Goal: Task Accomplishment & Management: Manage account settings

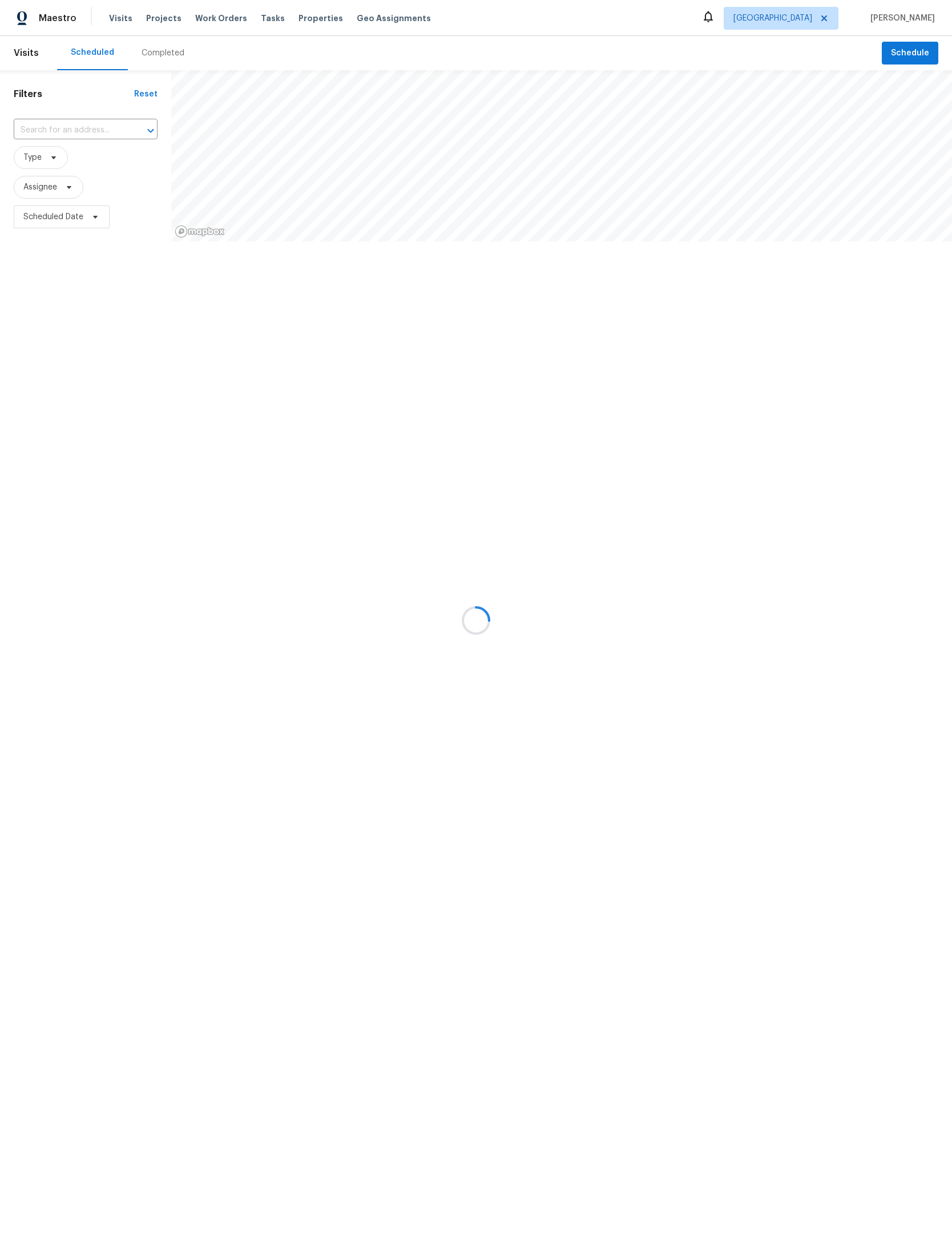
scroll to position [88, 263]
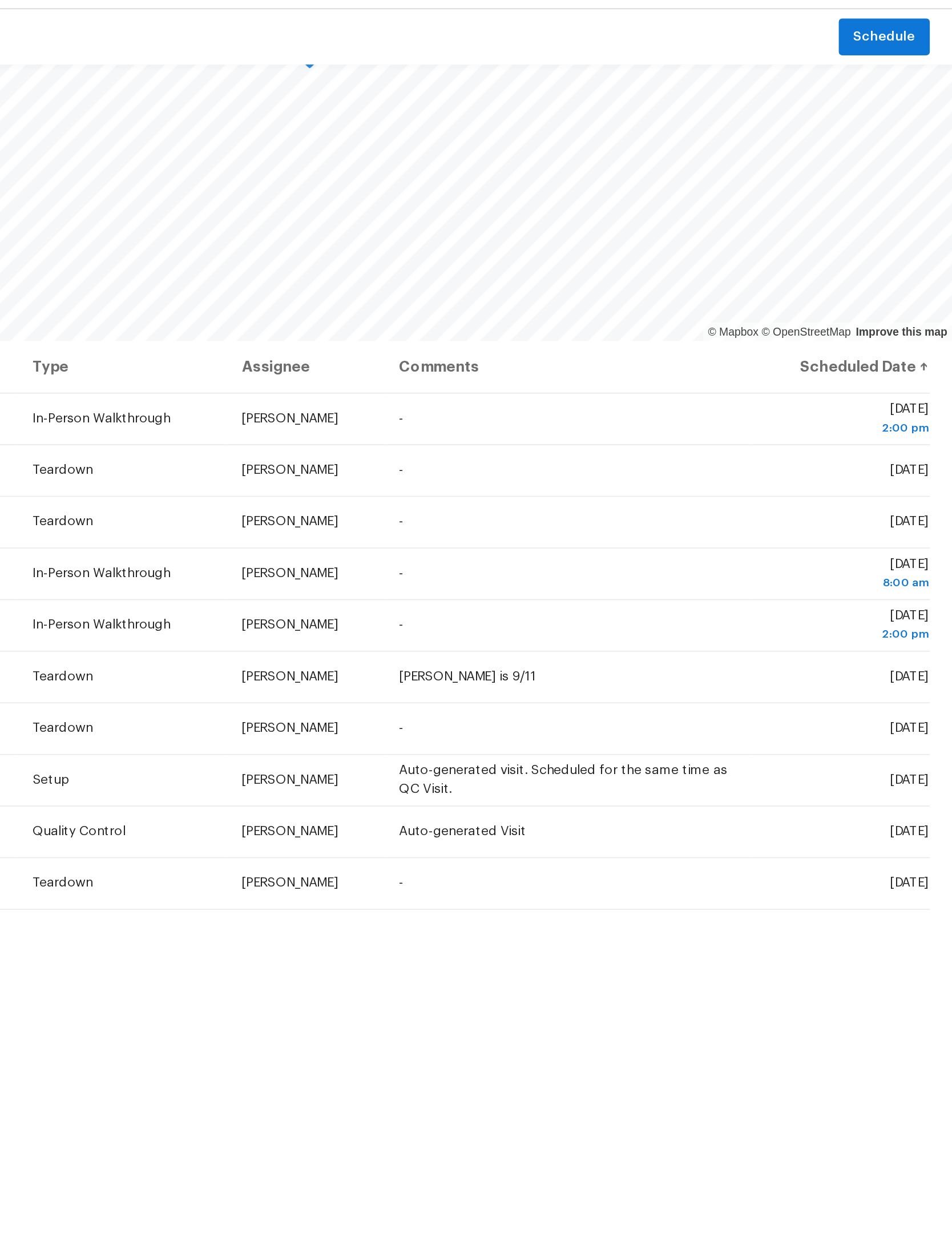
click at [600, 274] on td "-" at bounding box center [713, 290] width 226 height 32
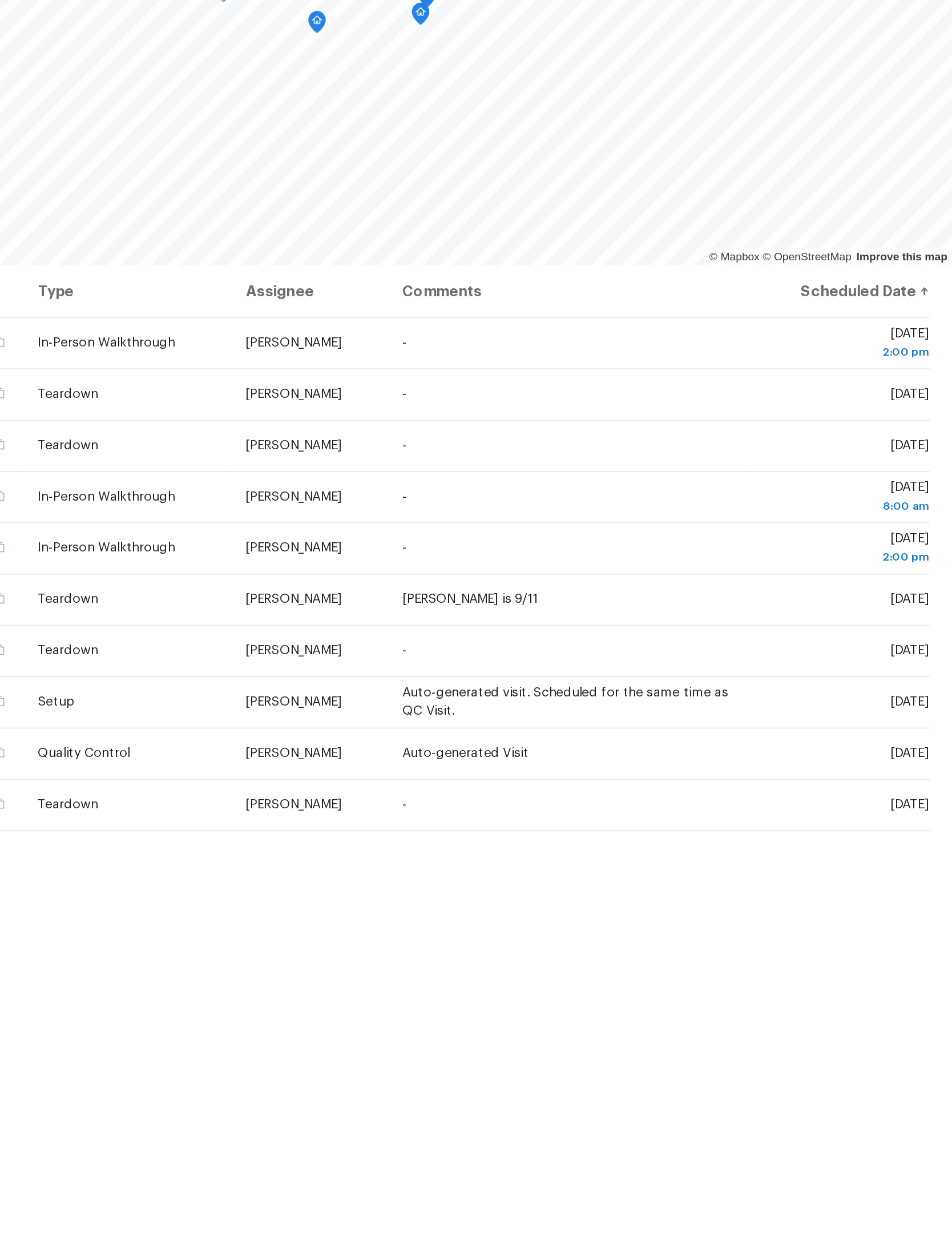
click at [0, 0] on icon at bounding box center [0, 0] width 0 height 0
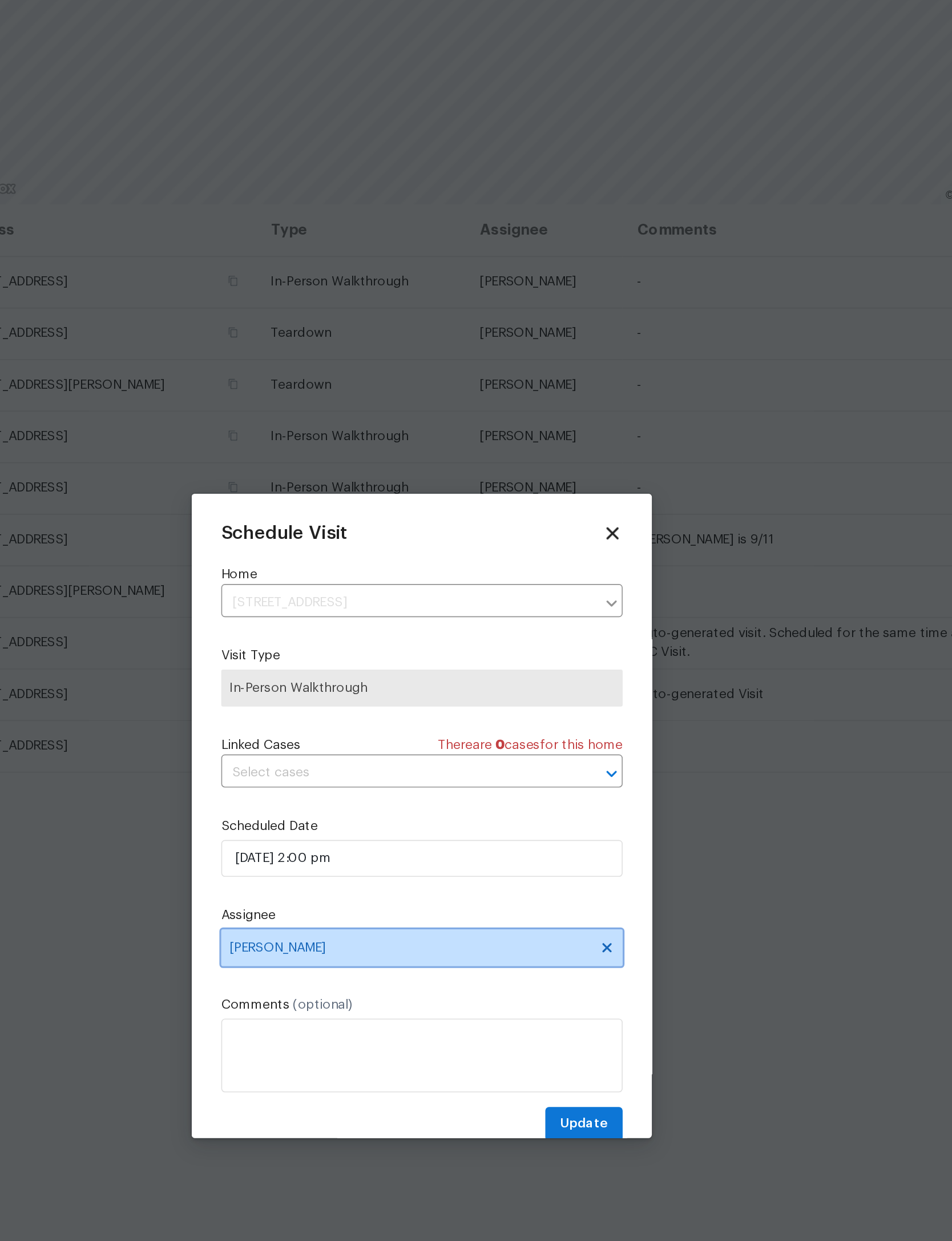
click at [352, 691] on span "[PERSON_NAME]" at bounding box center [476, 702] width 249 height 23
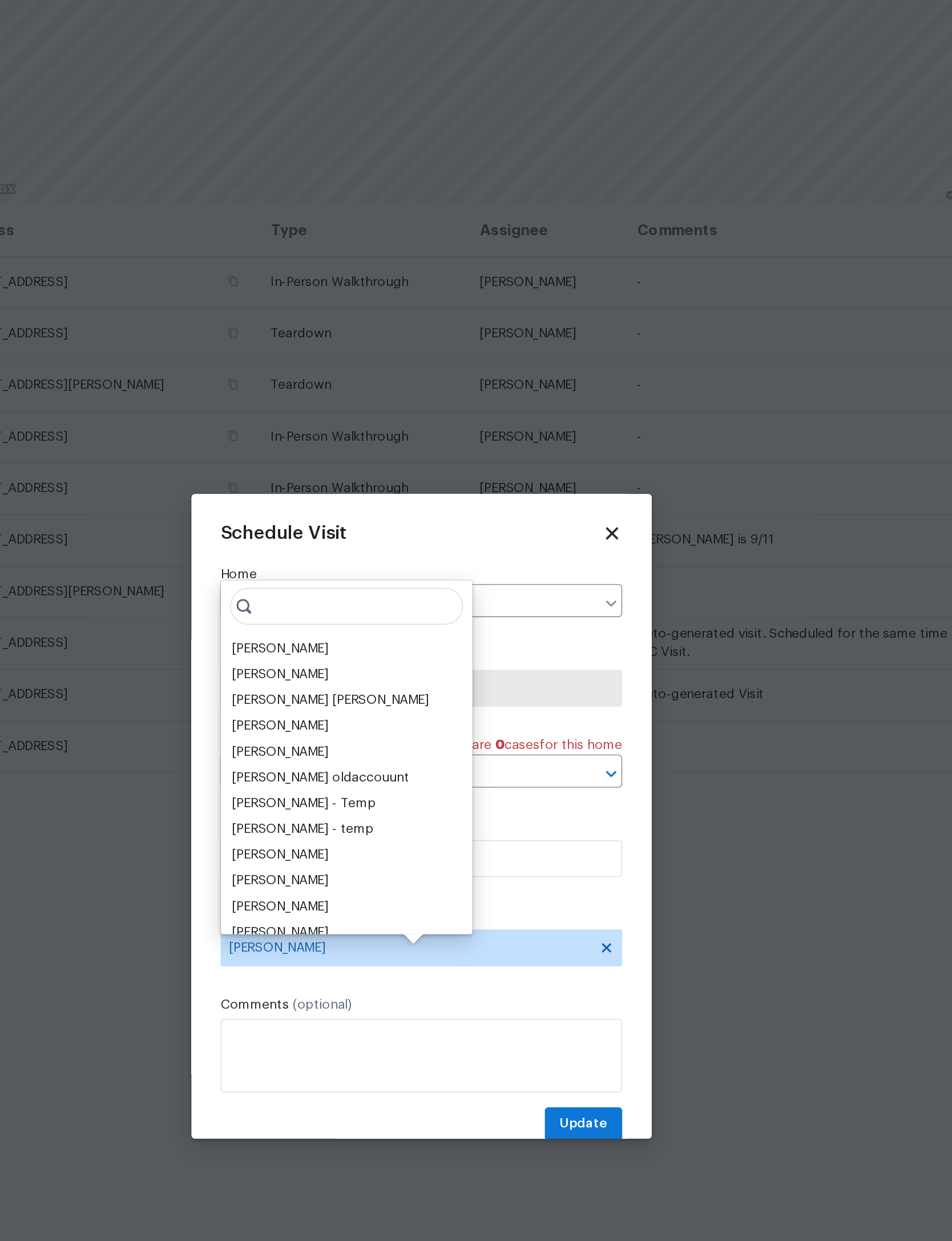
click at [358, 511] on div "Jeremy Dykes" at bounding box center [388, 516] width 60 height 11
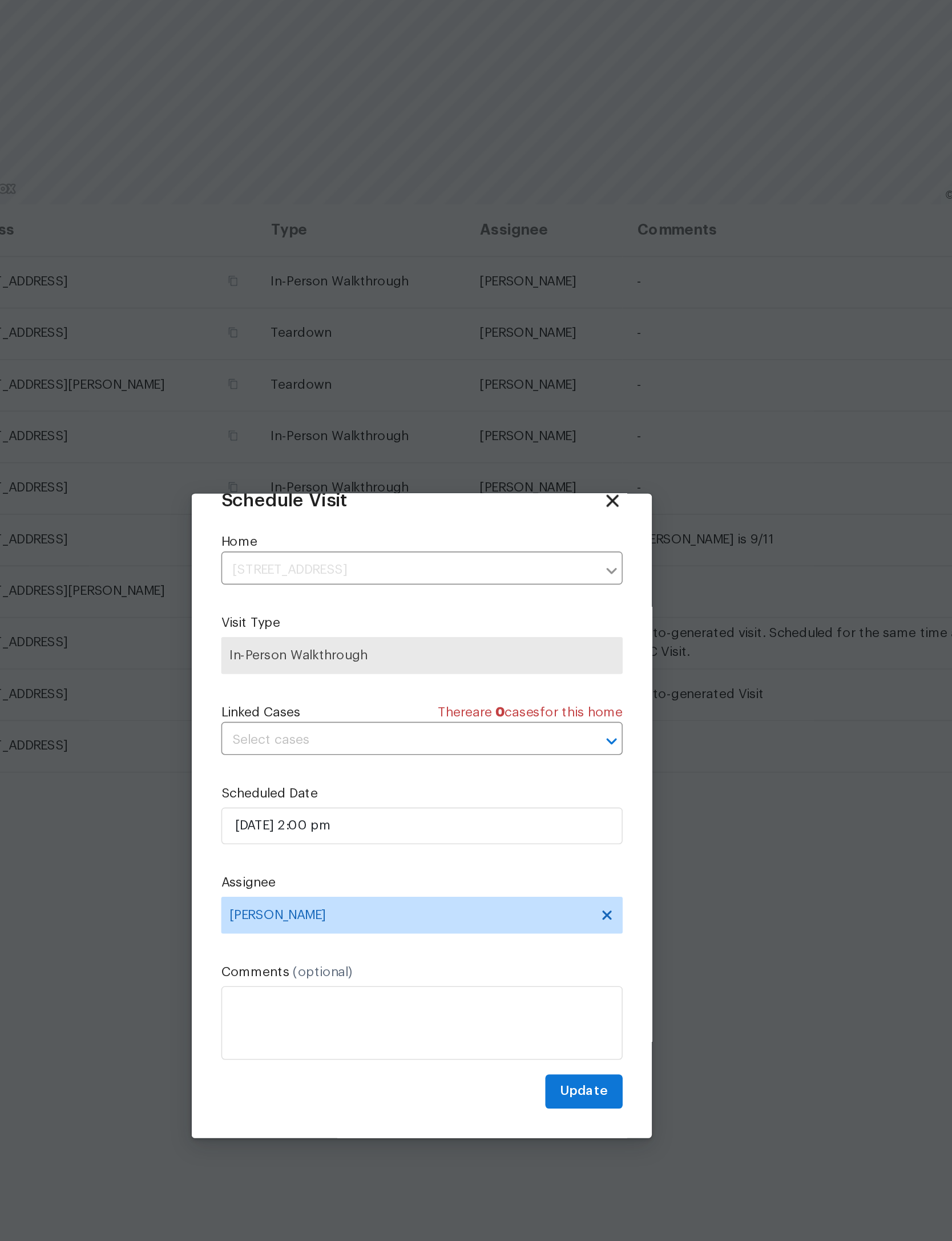
scroll to position [38, 0]
click at [561, 785] on span "Update" at bounding box center [576, 792] width 30 height 14
